Goal: Navigation & Orientation: Find specific page/section

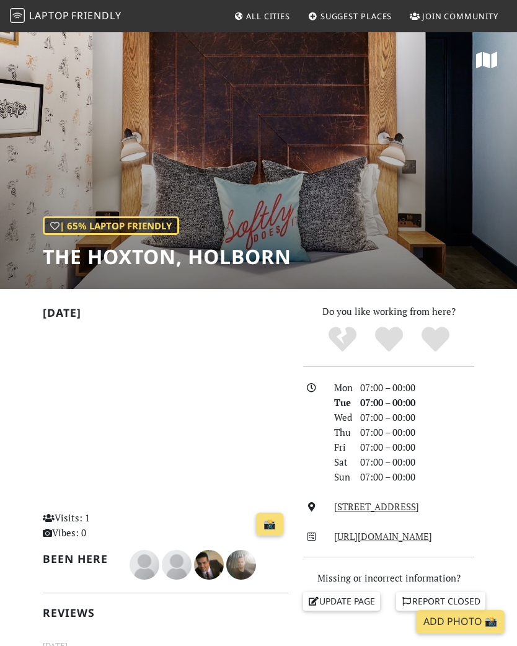
click at [77, 13] on span "Friendly" at bounding box center [96, 16] width 50 height 14
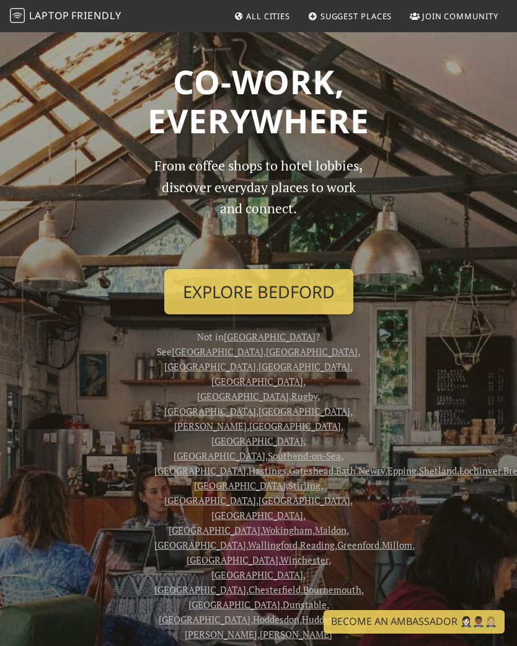
click at [320, 297] on link "Explore Bedford" at bounding box center [258, 292] width 189 height 46
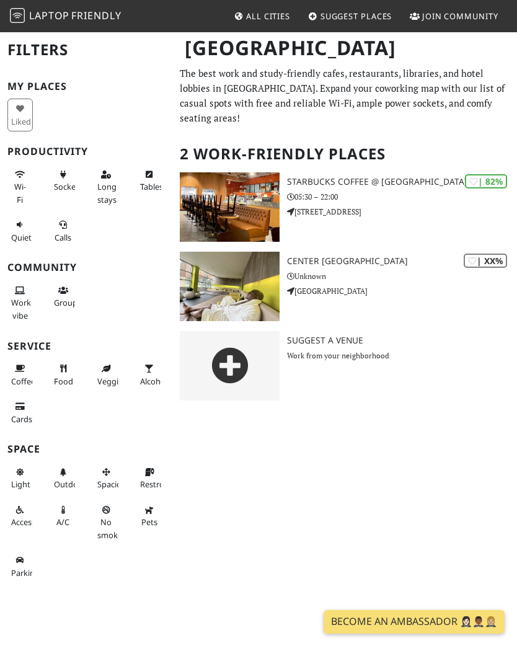
click at [392, 252] on div "| XX% Center Parcs Woburn Forest Unknown Millbrook Road" at bounding box center [402, 286] width 230 height 69
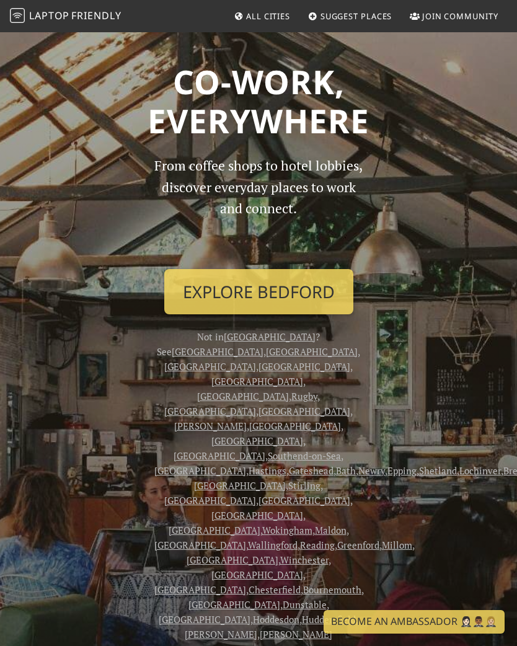
click at [271, 14] on span "All Cities" at bounding box center [268, 16] width 44 height 11
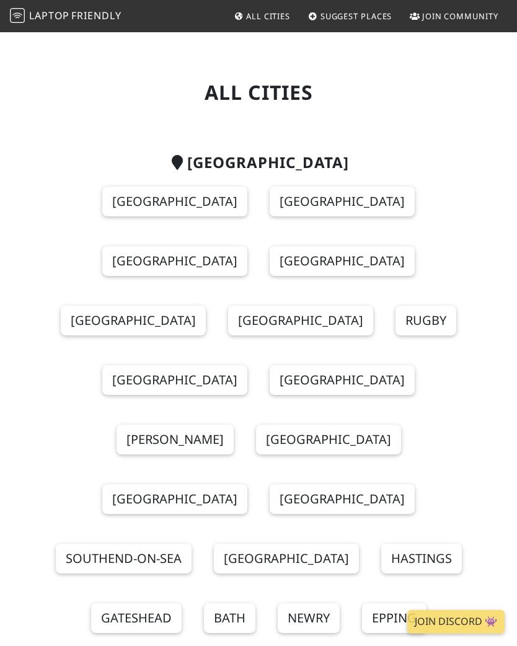
click at [300, 198] on link "[GEOGRAPHIC_DATA]" at bounding box center [342, 201] width 145 height 30
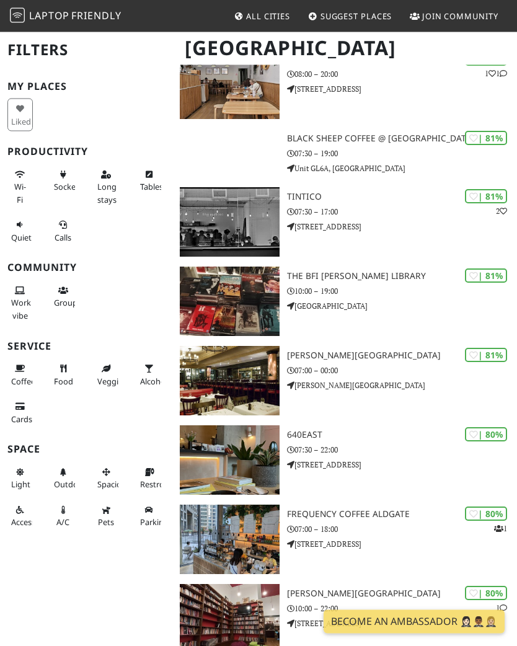
scroll to position [4266, 0]
click at [63, 377] on span "Food" at bounding box center [63, 380] width 19 height 11
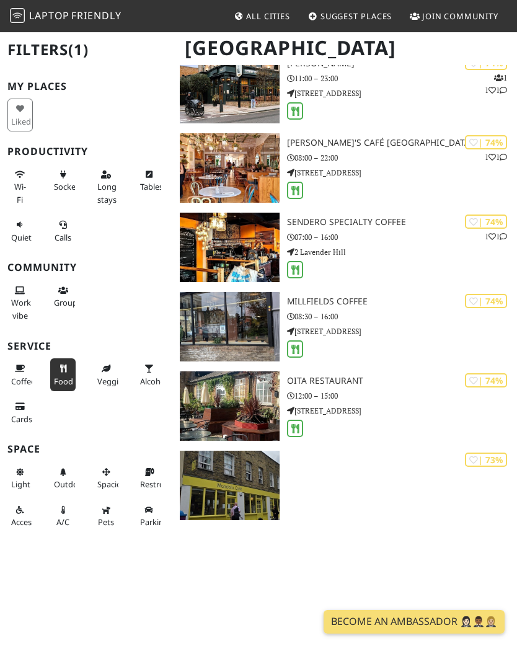
scroll to position [5154, 0]
